Goal: Task Accomplishment & Management: Complete application form

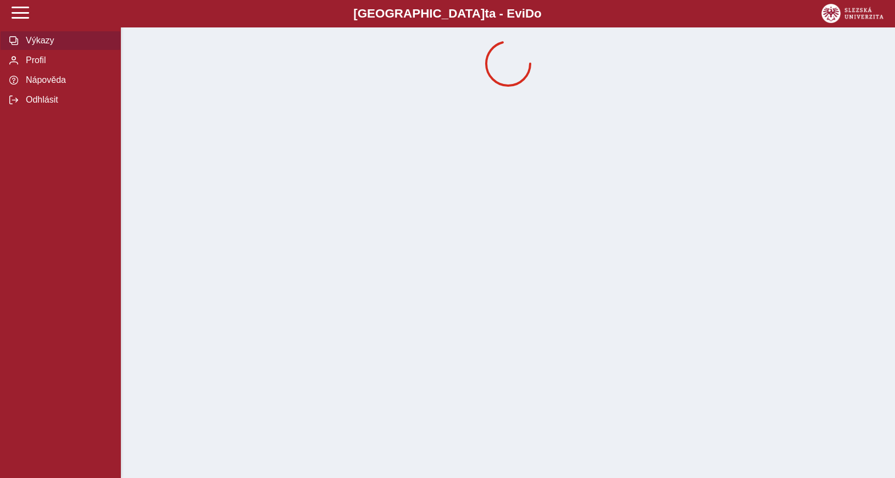
click at [33, 46] on span "Výkazy" at bounding box center [67, 41] width 89 height 10
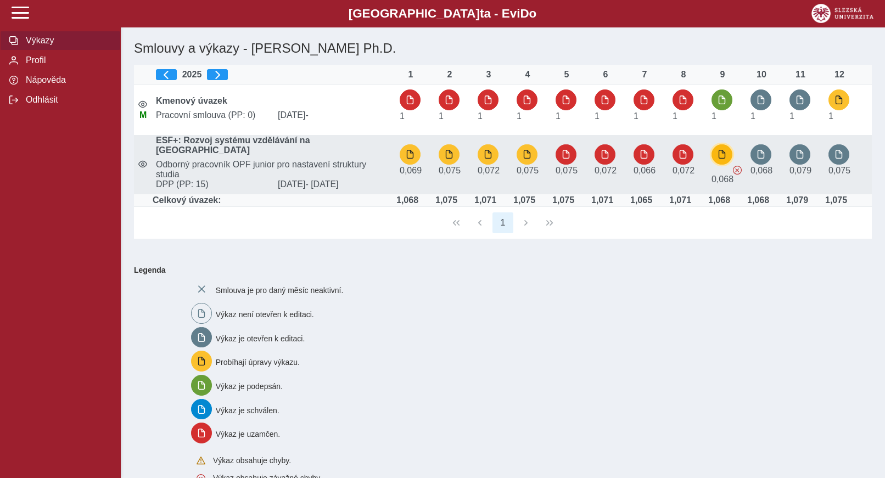
click at [721, 154] on span "button" at bounding box center [722, 154] width 9 height 9
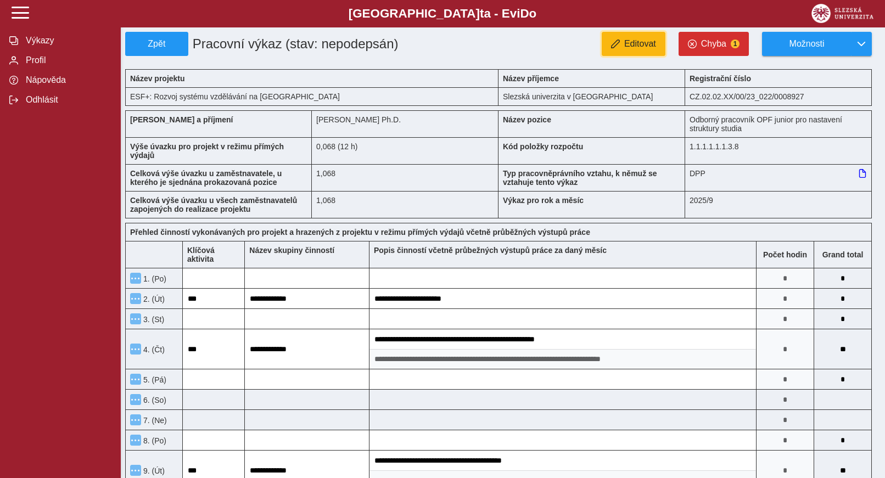
click at [647, 45] on span "Editovat" at bounding box center [640, 44] width 32 height 10
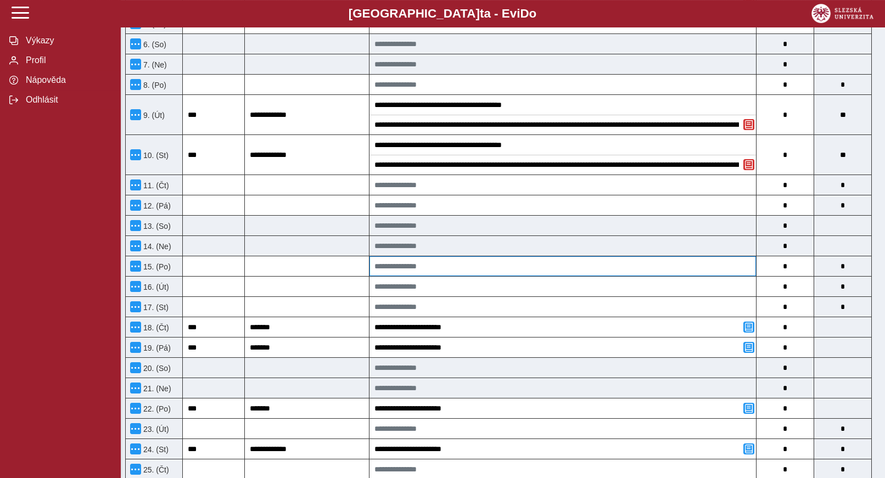
scroll to position [448, 0]
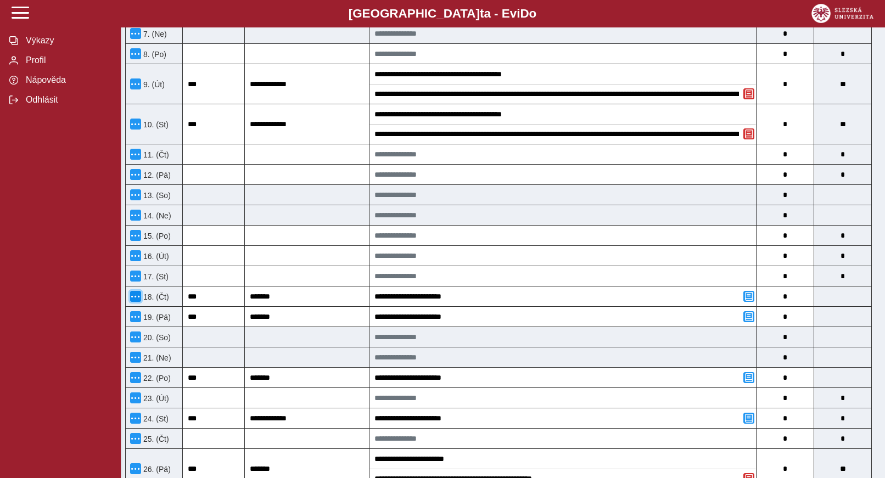
click at [133, 301] on span "button" at bounding box center [135, 296] width 9 height 9
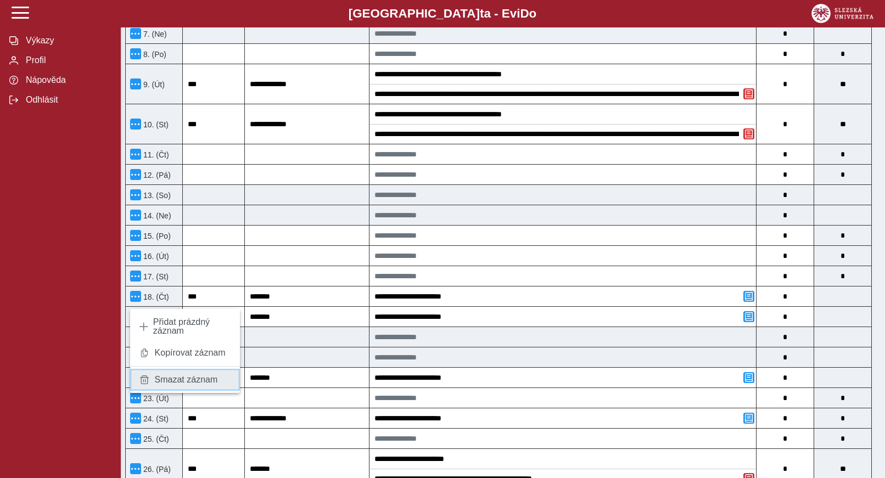
click at [161, 379] on span "Smazat záznam" at bounding box center [186, 380] width 63 height 9
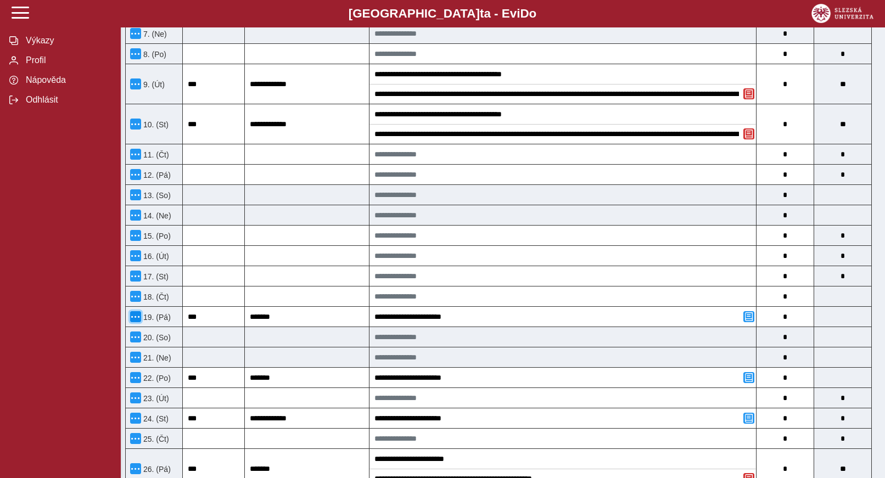
click at [136, 321] on span "button" at bounding box center [135, 316] width 9 height 9
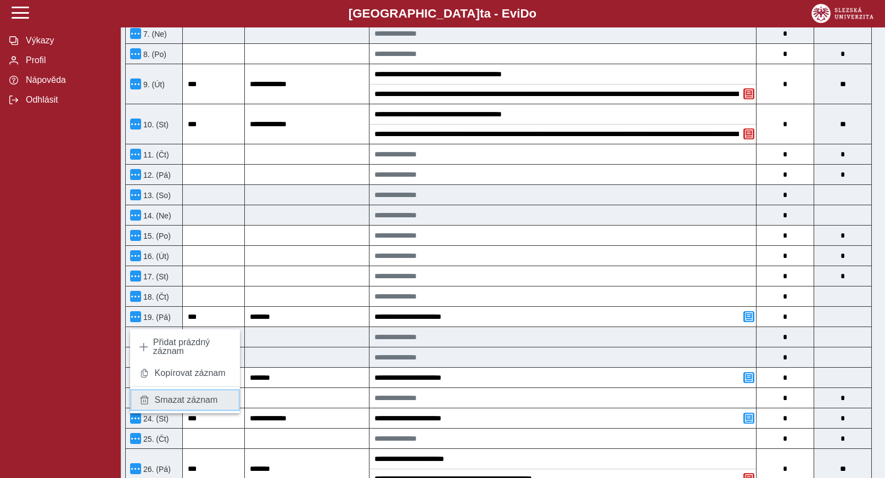
click at [154, 401] on link "Smazat záznam" at bounding box center [185, 400] width 110 height 22
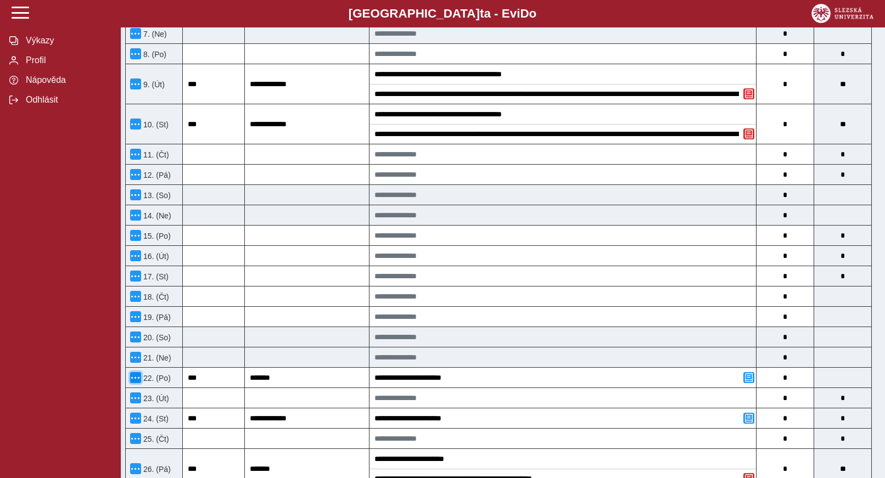
click at [136, 382] on span "button" at bounding box center [135, 377] width 9 height 9
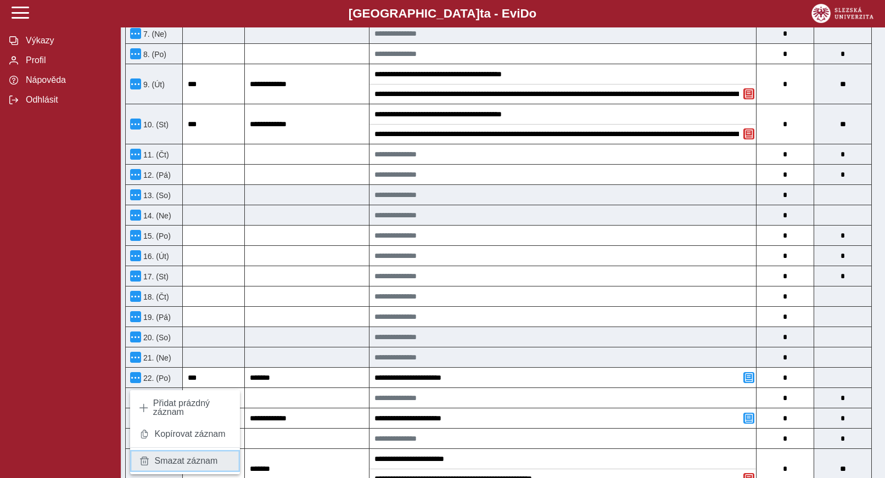
click at [145, 463] on span at bounding box center [145, 461] width 12 height 9
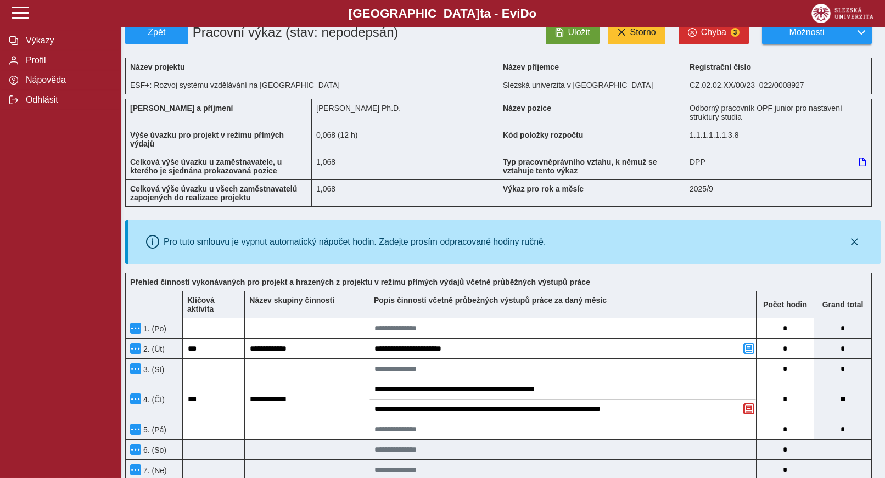
scroll to position [0, 0]
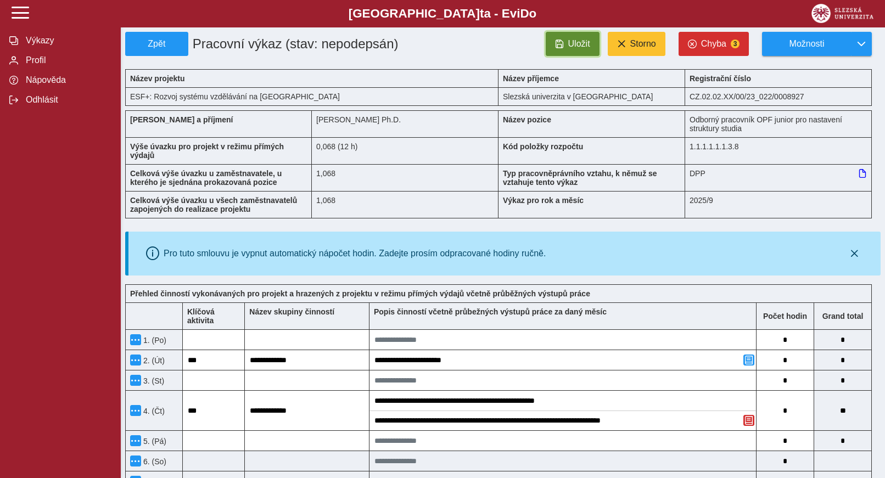
click at [574, 36] on button "Uložit" at bounding box center [573, 44] width 54 height 24
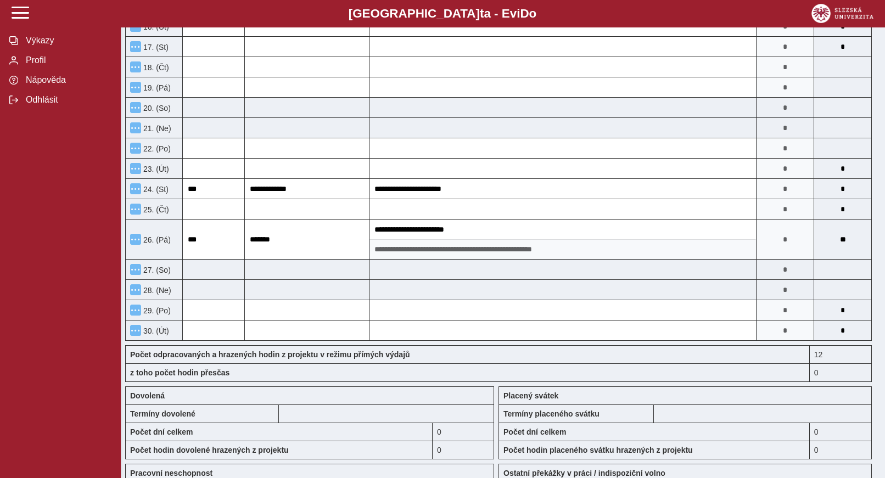
scroll to position [840, 0]
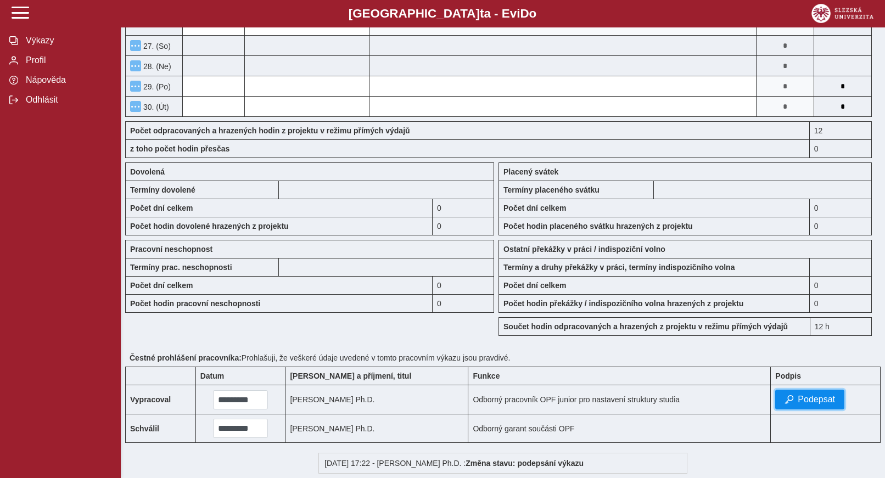
click at [814, 405] on span "Podepsat" at bounding box center [816, 400] width 37 height 10
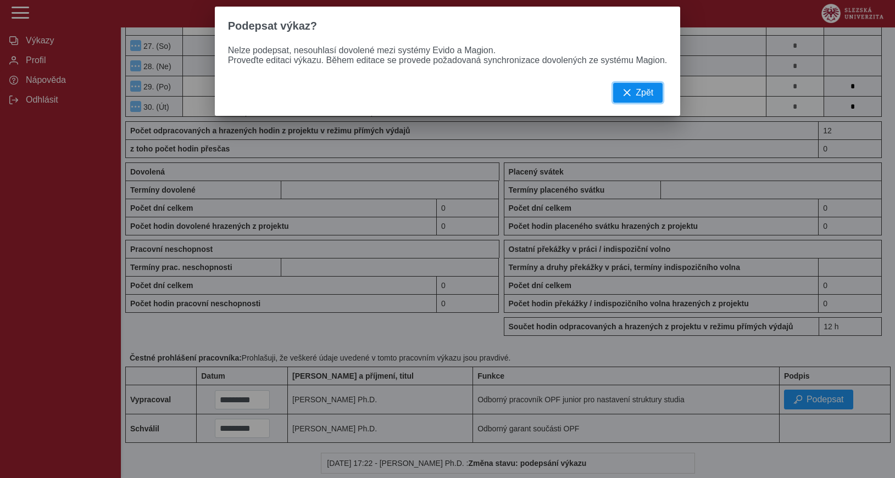
click at [635, 97] on span "Zpět" at bounding box center [644, 93] width 18 height 10
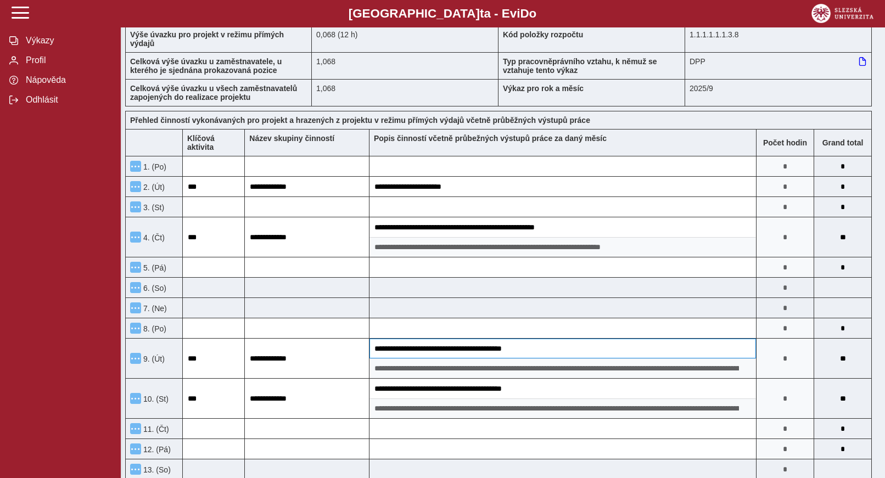
scroll to position [0, 0]
